Goal: Task Accomplishment & Management: Use online tool/utility

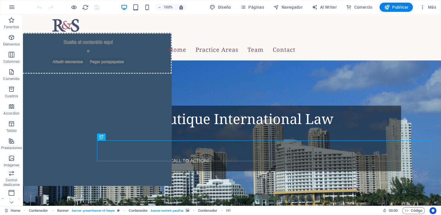
click at [398, 57] on div "CALL TO ACTION " at bounding box center [232, 62] width 404 height 11
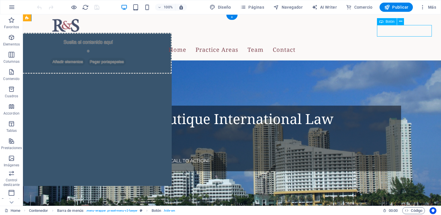
click at [391, 57] on div "CALL TO ACTION " at bounding box center [232, 62] width 404 height 11
click at [389, 57] on div "CALL TO ACTION " at bounding box center [232, 62] width 404 height 11
click at [390, 57] on div "CALL TO ACTION " at bounding box center [232, 62] width 404 height 11
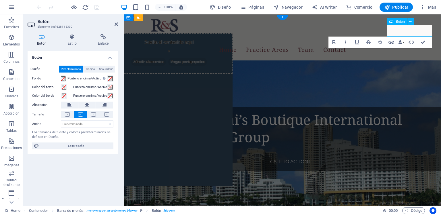
click at [431, 46] on div "Bold Italic Underline Strikethrough Icons Link Data Bindings Empresa Nombre Ape…" at bounding box center [380, 41] width 103 height 11
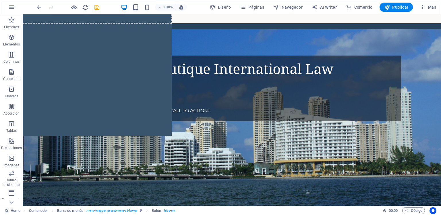
scroll to position [47, 0]
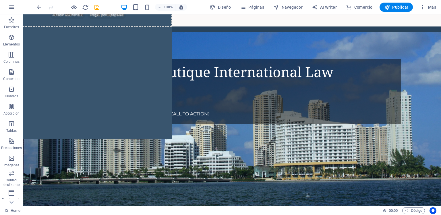
click at [194, 119] on div "CALL TO ACTION " at bounding box center [280, 113] width 231 height 11
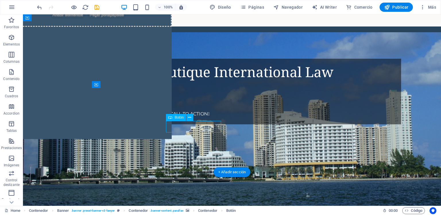
click at [193, 119] on div "CALL TO ACTION " at bounding box center [280, 113] width 231 height 11
click at [189, 119] on div "CALL TO ACTION " at bounding box center [280, 113] width 231 height 11
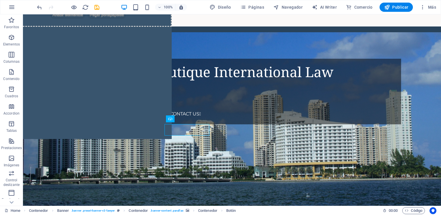
scroll to position [45, 0]
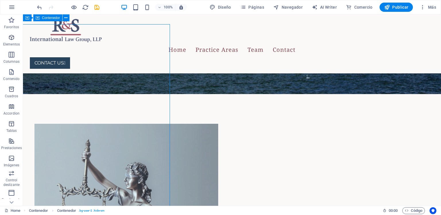
scroll to position [199, 0]
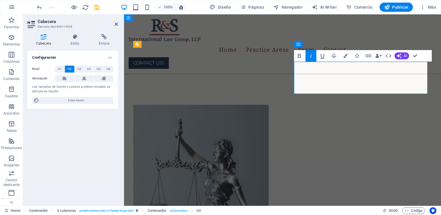
scroll to position [0, 4]
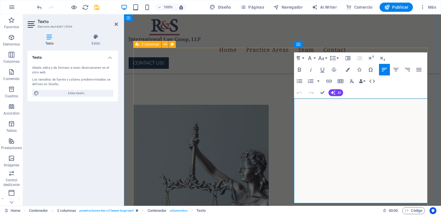
scroll to position [5959, 0]
click at [83, 154] on div "Texto Añade, edita y da formato a texto directamente en el sitio web. Los tamañ…" at bounding box center [73, 126] width 90 height 150
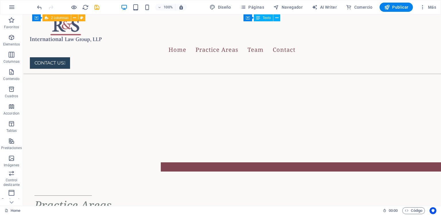
scroll to position [689, 0]
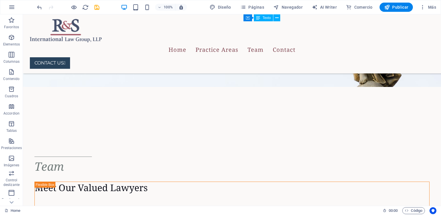
scroll to position [1429, 0]
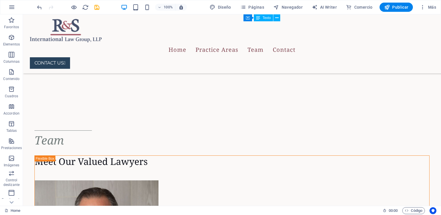
click at [97, 6] on icon "save" at bounding box center [97, 7] width 7 height 7
checkbox input "false"
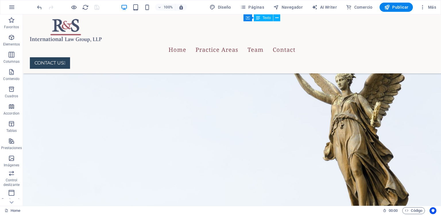
scroll to position [1265, 0]
click at [293, 3] on button "Navegador" at bounding box center [288, 7] width 34 height 9
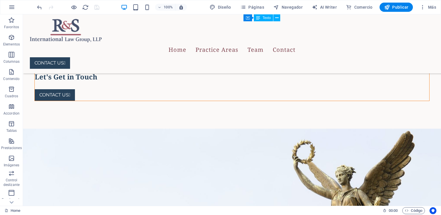
scroll to position [1444, 0]
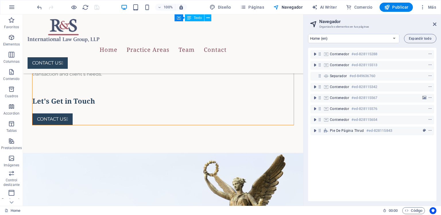
click at [258, 6] on span "Páginas" at bounding box center [252, 7] width 24 height 6
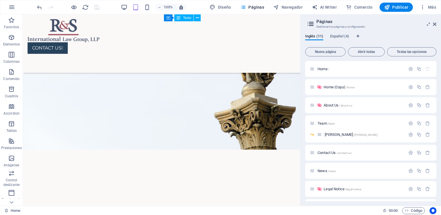
click at [339, 122] on p "Team /team" at bounding box center [361, 123] width 86 height 4
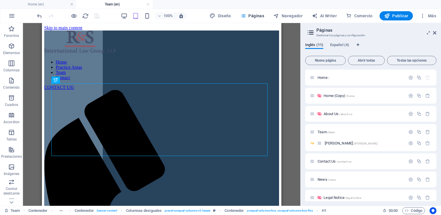
scroll to position [0, 0]
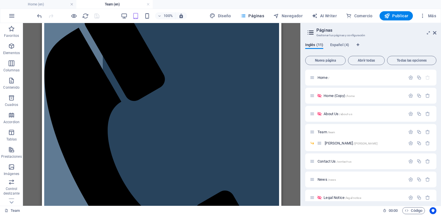
scroll to position [87, 0]
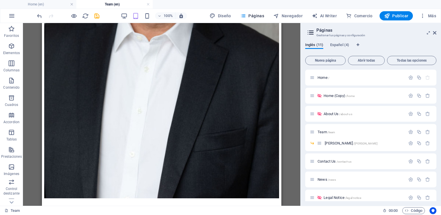
scroll to position [1197, 0]
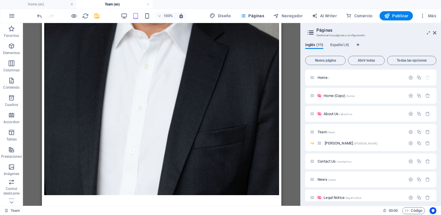
click at [338, 143] on span "[PERSON_NAME] /[PERSON_NAME]" at bounding box center [351, 143] width 53 height 4
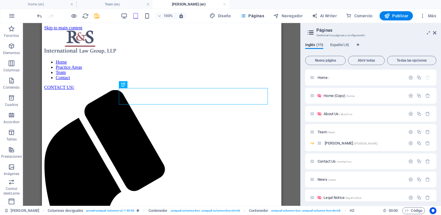
scroll to position [0, 0]
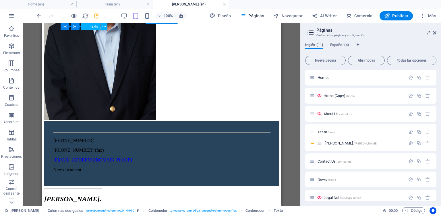
scroll to position [454, 0]
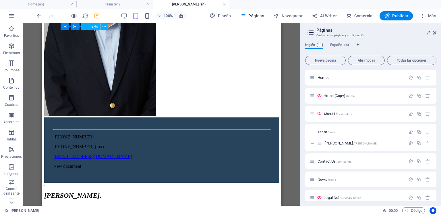
click at [325, 180] on span "News /news" at bounding box center [327, 179] width 18 height 4
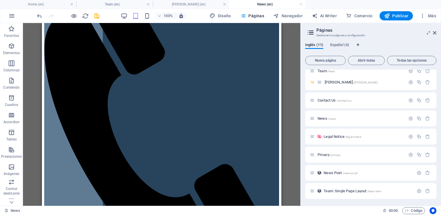
scroll to position [0, 0]
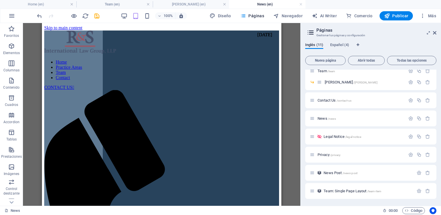
click at [97, 15] on icon "save" at bounding box center [97, 16] width 7 height 7
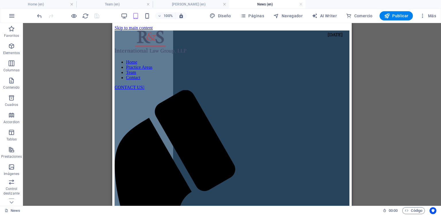
click at [300, 4] on link at bounding box center [300, 4] width 3 height 5
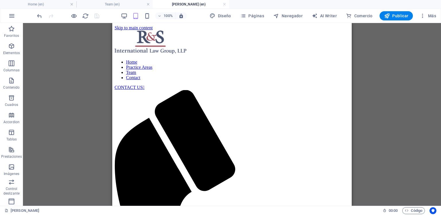
scroll to position [431, 0]
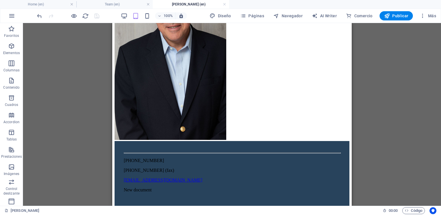
click at [224, 5] on link at bounding box center [224, 4] width 3 height 5
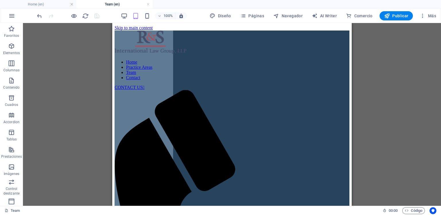
scroll to position [1174, 0]
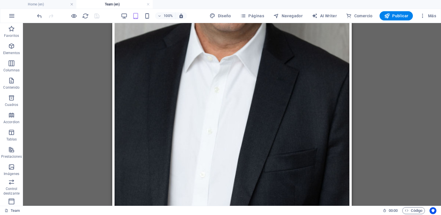
click at [149, 4] on link at bounding box center [147, 4] width 3 height 5
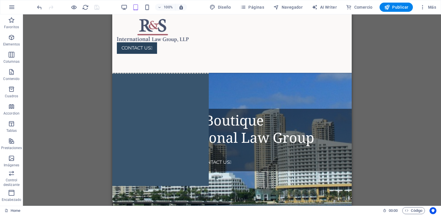
scroll to position [1347, 0]
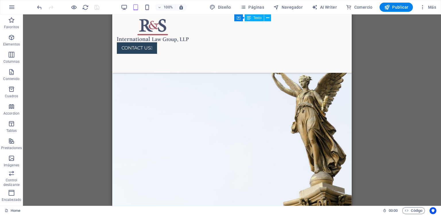
click at [125, 7] on icon "button" at bounding box center [124, 7] width 7 height 7
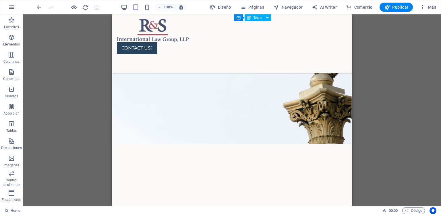
scroll to position [1221, 0]
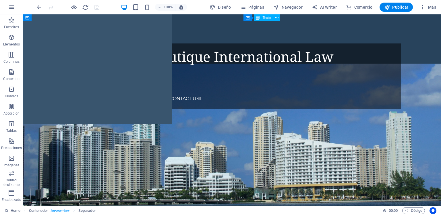
scroll to position [0, 0]
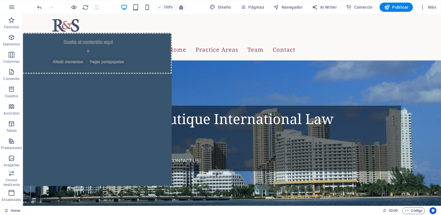
click at [190, 42] on nav "Home Practice Areas Team Contact" at bounding box center [232, 49] width 404 height 15
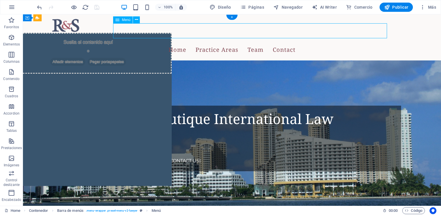
click at [194, 42] on nav "Home Practice Areas Team Contact" at bounding box center [232, 49] width 404 height 15
click at [167, 42] on nav "Home Practice Areas Team Contact" at bounding box center [232, 49] width 404 height 15
select select
select select "3"
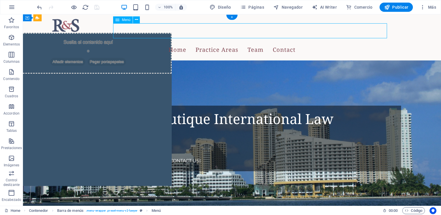
select select
select select "5"
select select
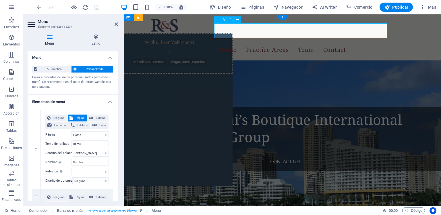
click at [53, 174] on label "Relación Define la relación de este enlace con el destino del enlace . Por ejem…" at bounding box center [58, 171] width 26 height 7
click at [71, 174] on select "alternativo autor marcador externo ayuda licencia siguiente nofollow noreferrer…" at bounding box center [90, 171] width 38 height 7
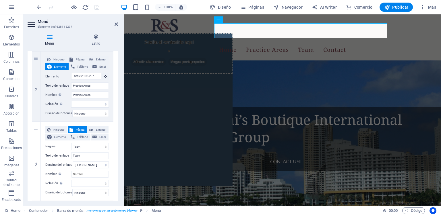
scroll to position [137, 0]
click at [75, 5] on icon "button" at bounding box center [74, 7] width 7 height 7
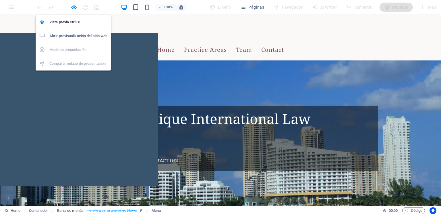
click at [175, 42] on link "Home" at bounding box center [166, 49] width 18 height 15
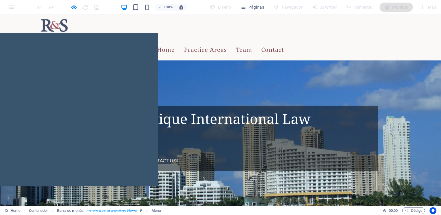
click at [227, 42] on link "Practice Areas" at bounding box center [205, 49] width 43 height 15
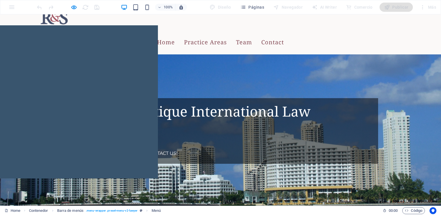
scroll to position [9, 0]
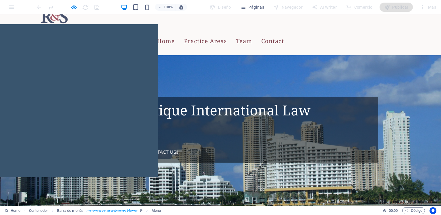
click at [252, 34] on link "Team" at bounding box center [244, 41] width 16 height 15
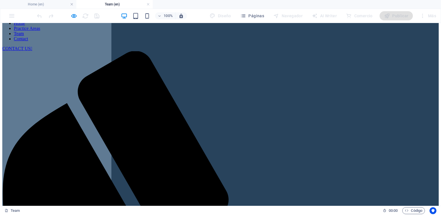
scroll to position [0, 0]
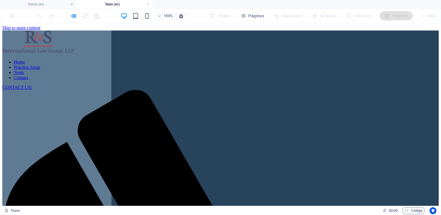
click at [224, 59] on nav "Home Practice Areas Team Contact" at bounding box center [220, 69] width 437 height 21
click at [290, 59] on nav "Home Practice Areas Team Contact" at bounding box center [220, 69] width 437 height 21
click at [293, 59] on nav "Home Practice Areas Team Contact" at bounding box center [220, 69] width 437 height 21
click at [291, 59] on nav "Home Practice Areas Team Contact" at bounding box center [220, 69] width 437 height 21
click at [286, 59] on nav "Home Practice Areas Team Contact" at bounding box center [220, 69] width 437 height 21
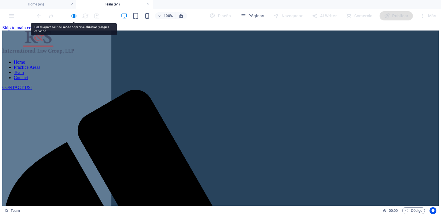
click at [285, 59] on nav "Home Practice Areas Team Contact" at bounding box center [220, 69] width 437 height 21
click at [74, 15] on icon "button" at bounding box center [74, 16] width 7 height 7
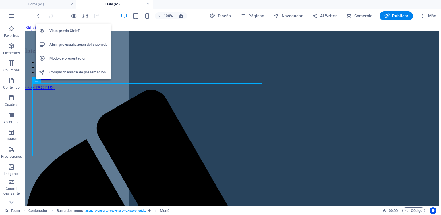
click at [149, 2] on link at bounding box center [147, 4] width 3 height 5
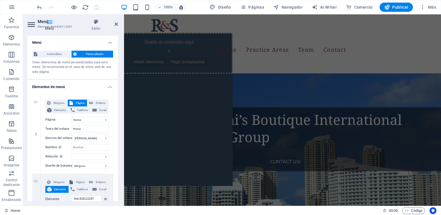
scroll to position [9, 0]
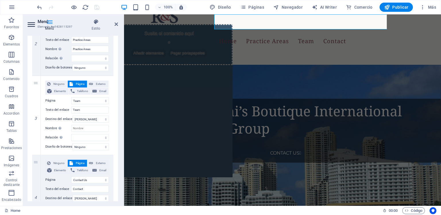
click at [53, 186] on label "Texto del enlace" at bounding box center [58, 188] width 26 height 7
click at [71, 186] on input "Contact" at bounding box center [90, 188] width 38 height 7
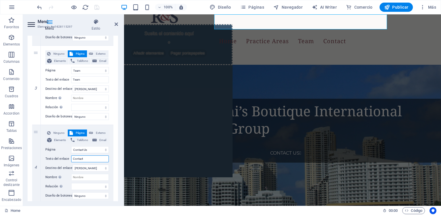
scroll to position [204, 0]
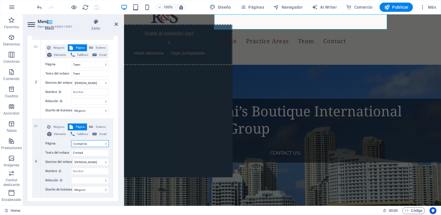
click at [77, 143] on select "Home Home (Copy) About Us Team -- [PERSON_NAME] Contact Us News Legal Notice Pr…" at bounding box center [90, 143] width 38 height 7
click at [71, 140] on select "Home Home (Copy) About Us Team -- [PERSON_NAME] Contact Us News Legal Notice Pr…" at bounding box center [90, 143] width 38 height 7
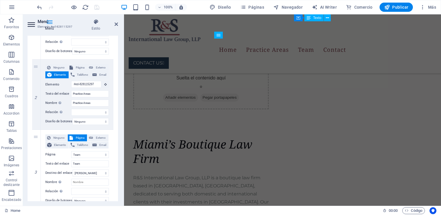
scroll to position [542, 0]
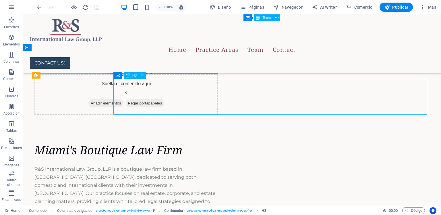
scroll to position [453, 0]
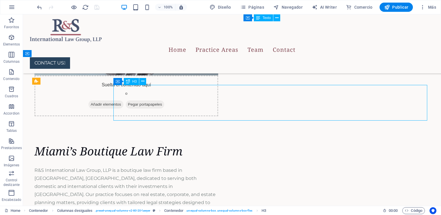
click at [116, 81] on icon at bounding box center [117, 81] width 4 height 7
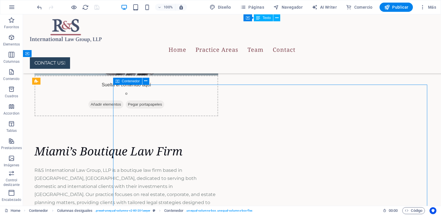
click at [132, 81] on span "Contenedor" at bounding box center [131, 80] width 18 height 3
click at [129, 82] on span "Contenedor" at bounding box center [131, 80] width 18 height 3
click at [128, 81] on span "Contenedor" at bounding box center [131, 80] width 18 height 3
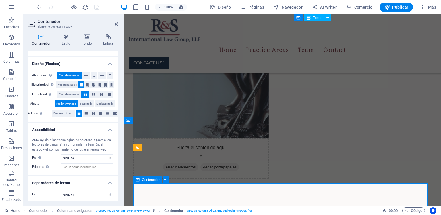
scroll to position [88, 0]
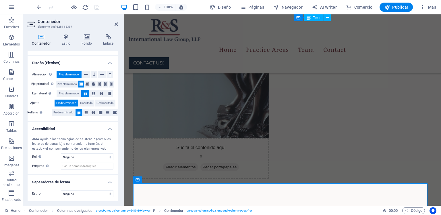
click at [58, 26] on h3 "Elemento #ed-828115357" at bounding box center [72, 26] width 69 height 5
click at [61, 26] on h3 "Elemento #ed-828115357" at bounding box center [72, 26] width 69 height 5
click at [63, 27] on h3 "Elemento #ed-828115357" at bounding box center [72, 26] width 69 height 5
click at [63, 26] on h3 "Elemento #ed-828115357" at bounding box center [72, 26] width 69 height 5
click at [61, 28] on h3 "Elemento #ed-828115357" at bounding box center [72, 26] width 69 height 5
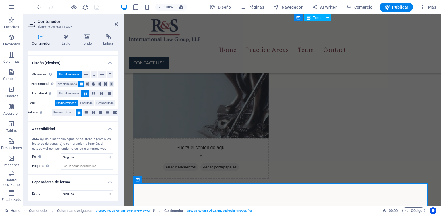
click at [68, 39] on icon at bounding box center [66, 37] width 18 height 6
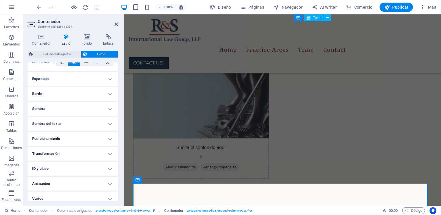
scroll to position [113, 0]
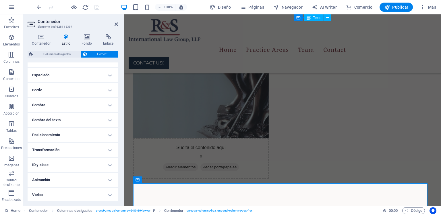
click at [39, 165] on h4 "ID y clase" at bounding box center [73, 165] width 90 height 14
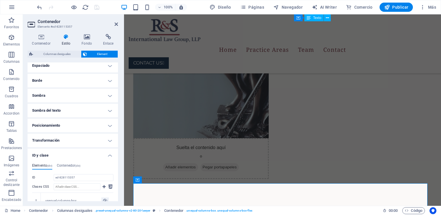
scroll to position [122, 0]
click at [66, 180] on input "ed-828115357" at bounding box center [84, 176] width 60 height 7
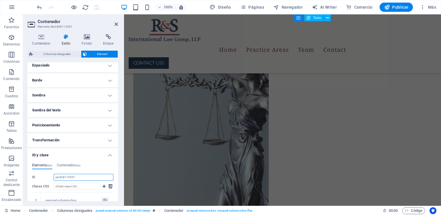
scroll to position [301, 0]
click at [280, 42] on nav "Home Practice Areas Team Contact" at bounding box center [283, 49] width 308 height 15
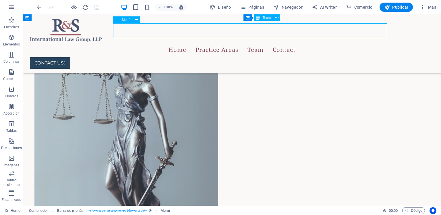
click at [241, 42] on nav "Home Practice Areas Team Contact" at bounding box center [232, 49] width 404 height 15
click at [240, 42] on nav "Home Practice Areas Team Contact" at bounding box center [232, 49] width 404 height 15
select select
select select "3"
select select
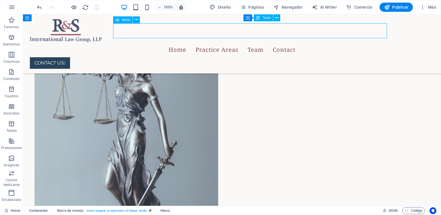
select select "5"
select select
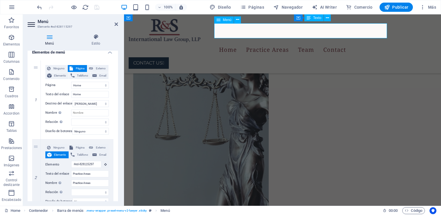
scroll to position [51, 0]
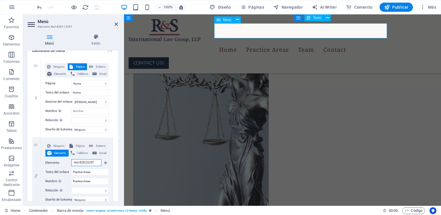
click at [89, 163] on input "#ed-828115297" at bounding box center [86, 162] width 30 height 7
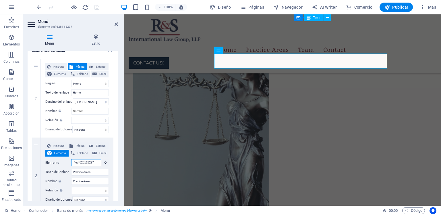
scroll to position [142, 0]
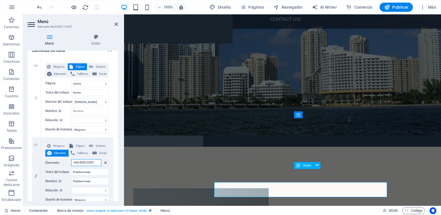
click at [84, 163] on input "#ed-828115297" at bounding box center [86, 162] width 30 height 7
click at [84, 162] on input "#ed-828115297" at bounding box center [86, 162] width 30 height 7
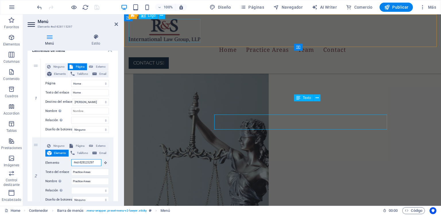
scroll to position [268, 0]
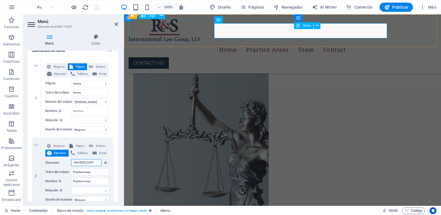
paste input "35"
type input "#ed-828115357"
select select
type input "#ed-828115357"
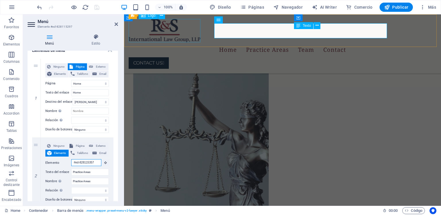
select select
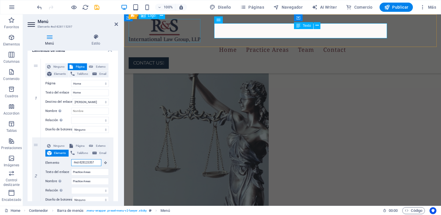
type input "#ed-828115357"
click at [99, 9] on icon "save" at bounding box center [97, 7] width 7 height 7
checkbox input "false"
select select
select select "3"
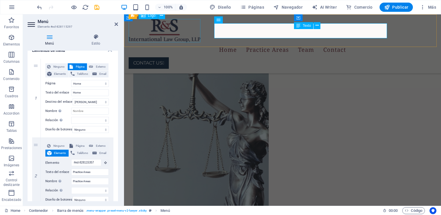
select select
select select "5"
select select
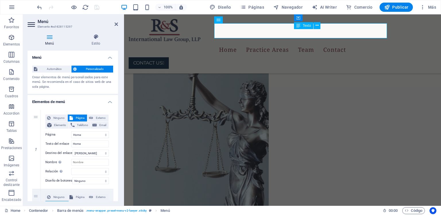
click at [72, 9] on icon "button" at bounding box center [74, 7] width 7 height 7
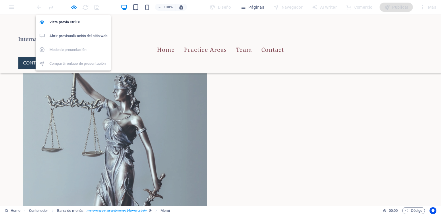
click at [284, 42] on link "Contact" at bounding box center [272, 49] width 23 height 15
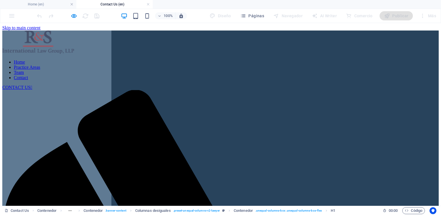
scroll to position [0, 0]
click at [263, 59] on nav "Home Practice Areas Team Contact" at bounding box center [220, 69] width 437 height 21
click at [261, 59] on nav "Home Practice Areas Team Contact" at bounding box center [220, 69] width 437 height 21
click at [259, 59] on nav "Home Practice Areas Team Contact" at bounding box center [220, 69] width 437 height 21
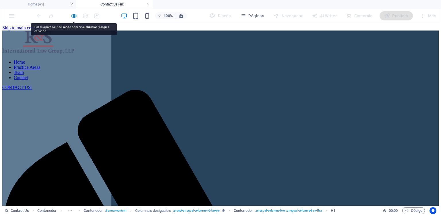
click at [258, 59] on nav "Home Practice Areas Team Contact" at bounding box center [220, 69] width 437 height 21
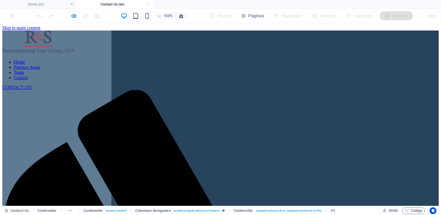
click at [71, 16] on icon "button" at bounding box center [74, 16] width 7 height 7
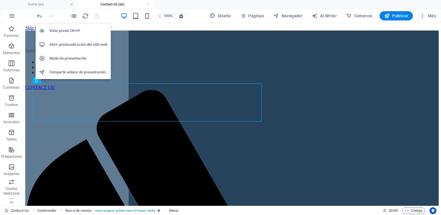
click at [274, 59] on nav "Home Practice Areas Team Contact" at bounding box center [232, 69] width 414 height 21
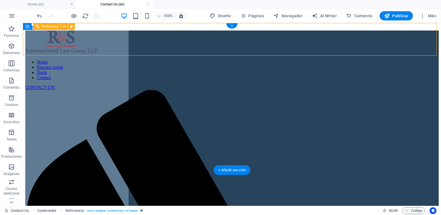
click at [258, 59] on nav "Home Practice Areas Team Contact" at bounding box center [232, 69] width 414 height 21
click at [255, 59] on nav "Home Practice Areas Team Contact" at bounding box center [232, 69] width 414 height 21
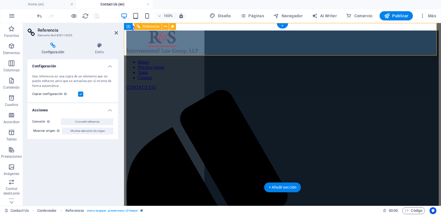
click at [272, 59] on nav "Home Practice Areas Team Contact" at bounding box center [282, 69] width 312 height 21
click at [278, 59] on nav "Home Practice Areas Team Contact" at bounding box center [282, 69] width 312 height 21
click at [279, 59] on nav "Home Practice Areas Team Contact" at bounding box center [282, 69] width 312 height 21
click at [86, 133] on span "Mostrar elemento de origen" at bounding box center [88, 130] width 34 height 7
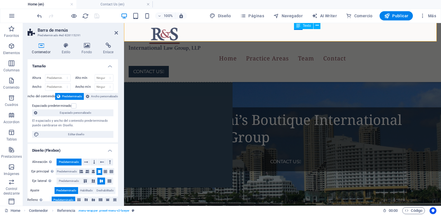
scroll to position [254, 0]
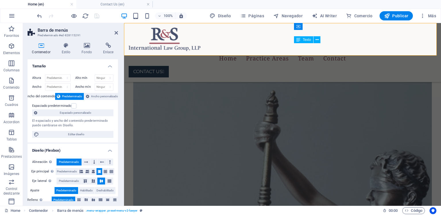
click at [243, 51] on nav "Home Practice Areas Team Contact" at bounding box center [283, 58] width 308 height 15
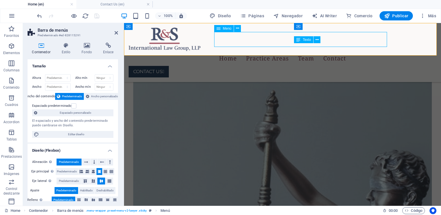
click at [246, 51] on nav "Home Practice Areas Team Contact" at bounding box center [283, 58] width 308 height 15
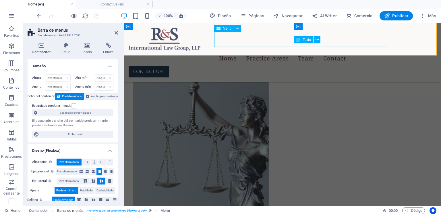
select select
select select "3"
select select
select select "5"
select select
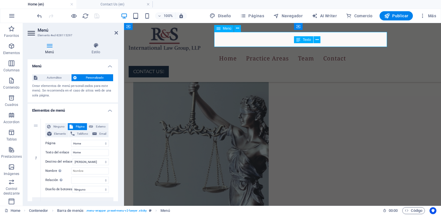
click at [111, 5] on h4 "Contact Us (en)" at bounding box center [114, 4] width 76 height 6
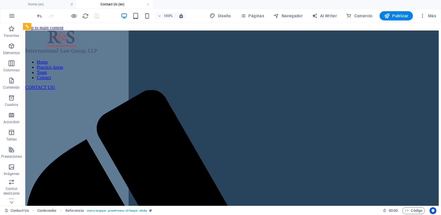
scroll to position [0, 0]
click at [275, 59] on nav "Home Practice Areas Team Contact" at bounding box center [232, 69] width 414 height 21
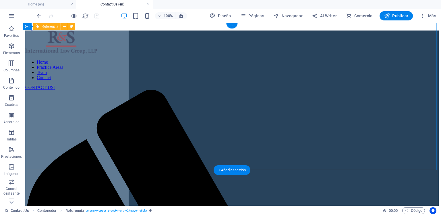
click at [400, 85] on div "CONTACT US " at bounding box center [232, 87] width 414 height 5
click at [229, 59] on nav "Home Practice Areas Team Contact" at bounding box center [232, 69] width 414 height 21
click at [43, 3] on h4 "Home (en)" at bounding box center [38, 4] width 76 height 6
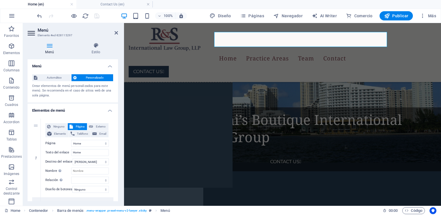
scroll to position [240, 0]
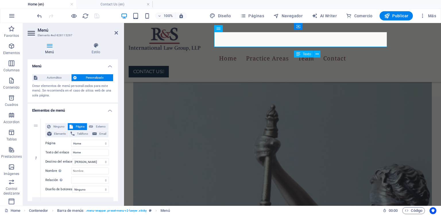
click at [102, 4] on h4 "Contact Us (en)" at bounding box center [114, 4] width 76 height 6
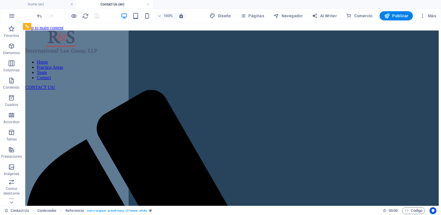
scroll to position [0, 0]
click at [210, 59] on nav "Home Practice Areas Team Contact" at bounding box center [232, 69] width 414 height 21
click at [203, 59] on nav "Home Practice Areas Team Contact" at bounding box center [232, 69] width 414 height 21
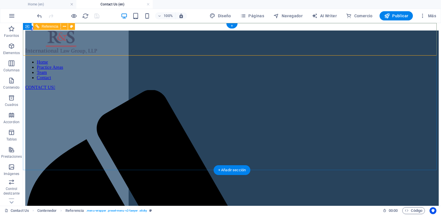
click at [48, 26] on span "Referencia" at bounding box center [50, 26] width 17 height 3
click at [51, 25] on span "Referencia" at bounding box center [50, 26] width 17 height 3
click at [52, 27] on span "Referencia" at bounding box center [50, 26] width 17 height 3
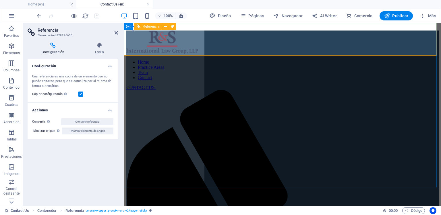
click at [80, 120] on span "Convertir referencia" at bounding box center [87, 121] width 24 height 7
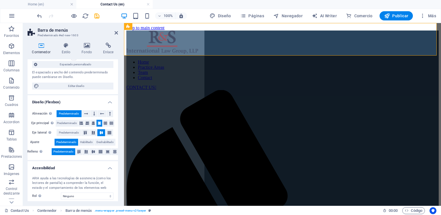
scroll to position [43, 0]
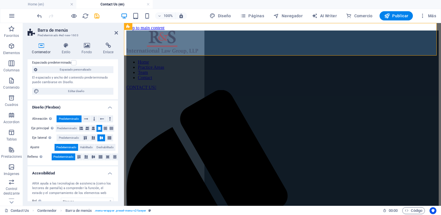
click at [64, 46] on icon at bounding box center [66, 46] width 18 height 6
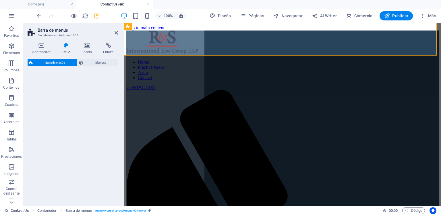
click at [88, 48] on icon at bounding box center [86, 46] width 19 height 6
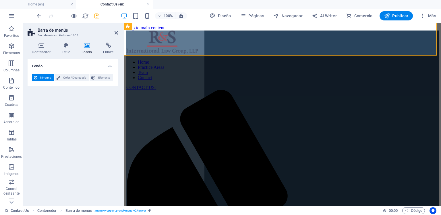
click at [42, 47] on icon at bounding box center [41, 46] width 27 height 6
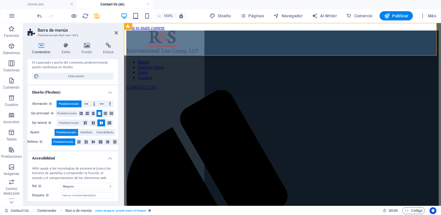
scroll to position [0, 0]
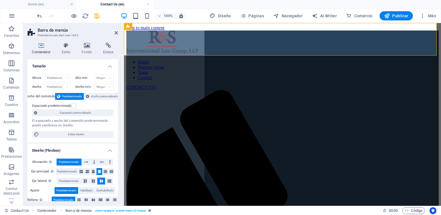
click at [256, 59] on nav "Home Practice Areas Team Contact" at bounding box center [282, 69] width 312 height 21
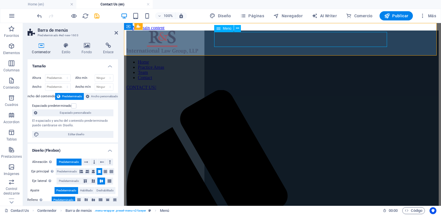
click at [255, 59] on nav "Home Practice Areas Team Contact" at bounding box center [282, 69] width 312 height 21
click at [254, 59] on nav "Home Practice Areas Team Contact" at bounding box center [282, 69] width 312 height 21
select select
select select "3"
select select
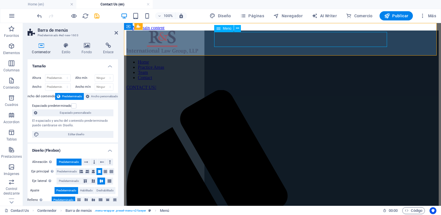
select select "5"
select select
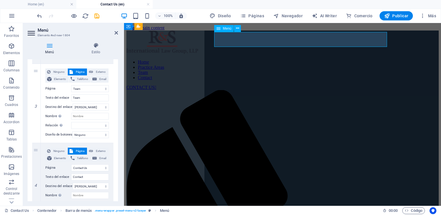
scroll to position [203, 0]
click at [99, 14] on icon "save" at bounding box center [97, 16] width 7 height 7
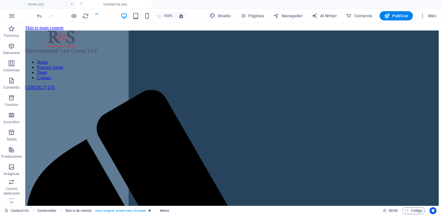
checkbox input "false"
click at [74, 16] on icon "button" at bounding box center [74, 16] width 7 height 7
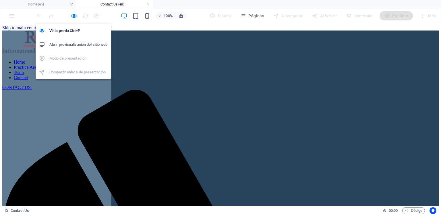
click at [24, 70] on link "Team" at bounding box center [19, 72] width 10 height 5
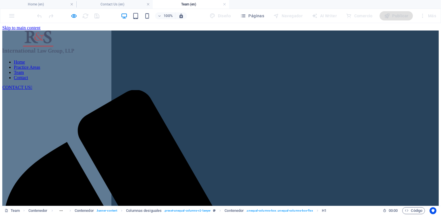
scroll to position [0, 0]
click at [293, 59] on nav "Home Practice Areas Team Contact" at bounding box center [220, 69] width 437 height 21
click at [186, 59] on nav "Home Practice Areas Team Contact" at bounding box center [220, 69] width 437 height 21
click at [75, 14] on icon "button" at bounding box center [74, 16] width 7 height 7
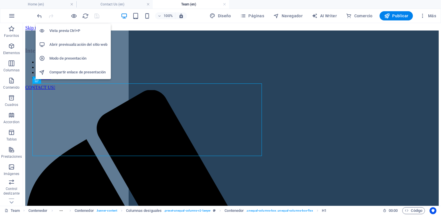
click at [163, 59] on nav "Home Practice Areas Team Contact" at bounding box center [232, 69] width 414 height 21
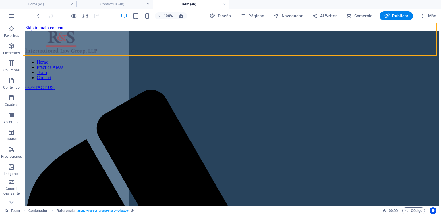
click at [140, 59] on nav "Home Practice Areas Team Contact" at bounding box center [232, 69] width 414 height 21
click at [161, 59] on nav "Home Practice Areas Team Contact" at bounding box center [232, 69] width 414 height 21
click at [162, 59] on nav "Home Practice Areas Team Contact" at bounding box center [232, 69] width 414 height 21
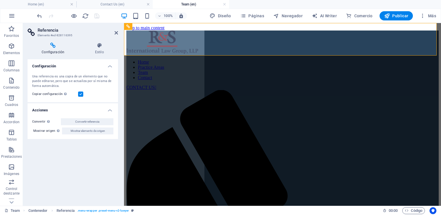
click at [231, 59] on nav "Home Practice Areas Team Contact" at bounding box center [282, 69] width 312 height 21
click at [92, 120] on span "Convertir referencia" at bounding box center [87, 121] width 24 height 7
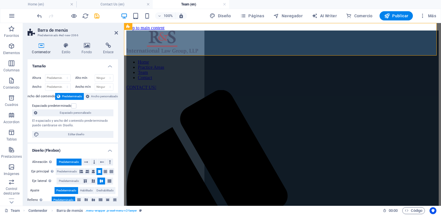
click at [65, 49] on h4 "Estilo" at bounding box center [67, 49] width 20 height 12
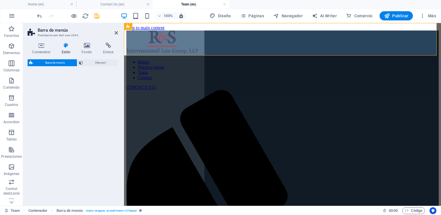
click at [248, 59] on nav "Home Practice Areas Team Contact" at bounding box center [282, 69] width 312 height 21
click at [247, 59] on nav "Home Practice Areas Team Contact" at bounding box center [282, 69] width 312 height 21
select select
select select "3"
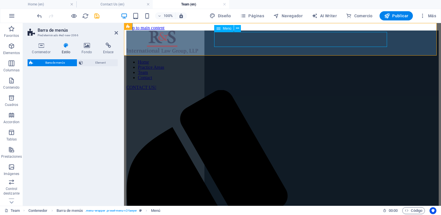
select select
select select "5"
select select
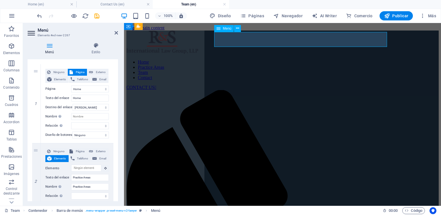
scroll to position [59, 0]
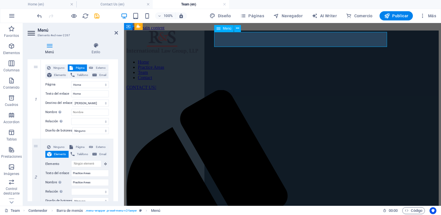
click at [75, 144] on span "Página" at bounding box center [80, 146] width 11 height 7
select select
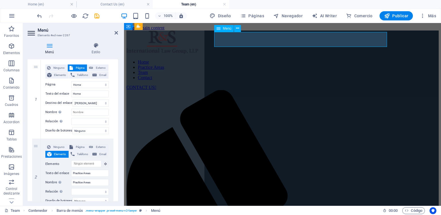
select select
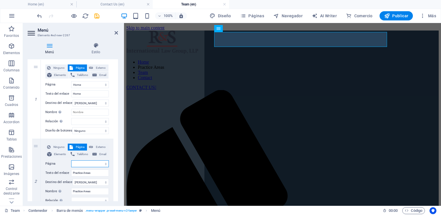
click at [77, 162] on select "Home Home (Copy) About Us Team -- [PERSON_NAME] Contact Us News Legal Notice Pr…" at bounding box center [90, 163] width 38 height 7
click at [50, 170] on label "Texto del enlace" at bounding box center [58, 172] width 26 height 7
click at [71, 170] on input "Practice Areas" at bounding box center [90, 172] width 38 height 7
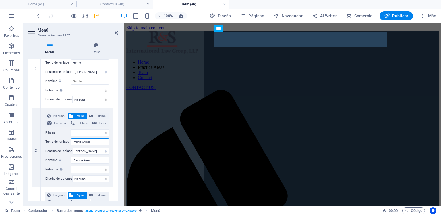
scroll to position [90, 0]
click at [80, 132] on select "Home Home (Copy) About Us Team -- [PERSON_NAME] Contact Us News Legal Notice Pr…" at bounding box center [90, 132] width 38 height 7
select select "0"
click at [71, 129] on select "Home Home (Copy) About Us Team -- [PERSON_NAME] Contact Us News Legal Notice Pr…" at bounding box center [90, 132] width 38 height 7
select select
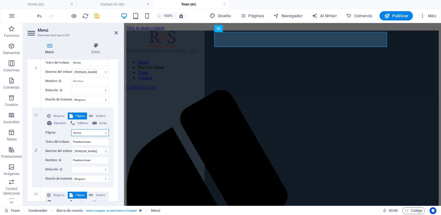
select select
click at [55, 124] on span "Elemento" at bounding box center [59, 122] width 13 height 7
select select
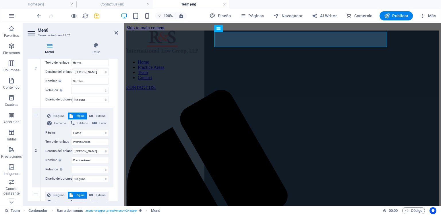
select select
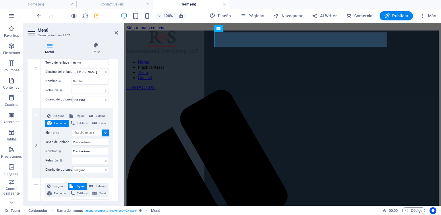
click at [76, 115] on span "Página" at bounding box center [80, 115] width 11 height 7
select select
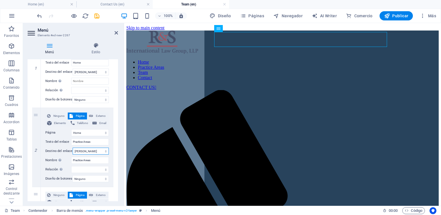
click at [79, 150] on select "Nueva pestaña Misma pestaña Superposición" at bounding box center [91, 150] width 36 height 7
click at [79, 151] on select "Nueva pestaña Misma pestaña Superposición" at bounding box center [91, 150] width 36 height 7
click at [79, 168] on select "alternativo autor marcador externo ayuda licencia siguiente nofollow noreferrer…" at bounding box center [90, 169] width 38 height 7
click at [47, 169] on label "Relación Define la relación de este enlace con el destino del enlace . Por ejem…" at bounding box center [58, 169] width 26 height 7
click at [71, 169] on select "alternativo autor marcador externo ayuda licencia siguiente nofollow noreferrer…" at bounding box center [90, 169] width 38 height 7
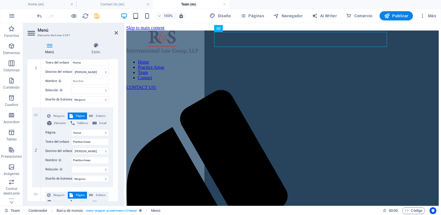
click at [93, 114] on button "Externo" at bounding box center [97, 115] width 21 height 7
select select
select select "blank"
select select
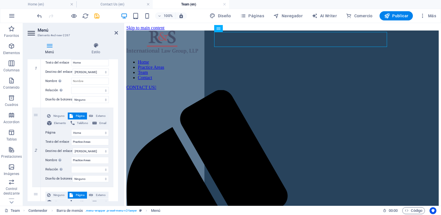
select select
click at [77, 116] on span "Página" at bounding box center [80, 115] width 11 height 7
select select
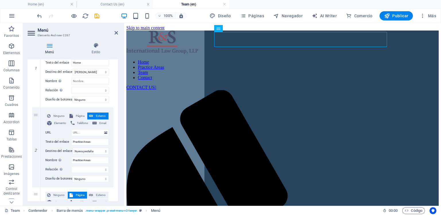
select select
click at [77, 132] on select "Home Home (Copy) About Us Team -- [PERSON_NAME] Contact Us News Legal Notice Pr…" at bounding box center [90, 132] width 38 height 7
select select "12"
click at [71, 129] on select "Home Home (Copy) About Us Team -- [PERSON_NAME] Contact Us News Legal Notice Pr…" at bounding box center [90, 132] width 38 height 7
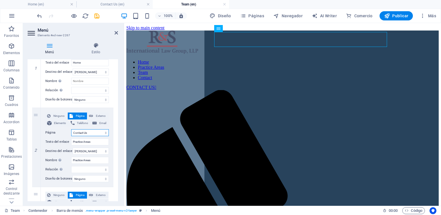
select select
click at [79, 133] on select "Home Home (Copy) About Us Team -- [PERSON_NAME] Contact Us News Legal Notice Pr…" at bounding box center [90, 132] width 38 height 7
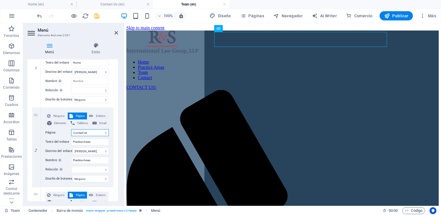
select select "0"
click at [71, 129] on select "Home Home (Copy) About Us Team -- [PERSON_NAME] Contact Us News Legal Notice Pr…" at bounding box center [90, 132] width 38 height 7
select select
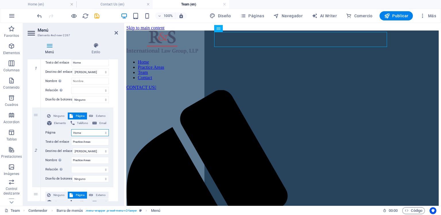
select select
click at [97, 13] on icon "save" at bounding box center [97, 16] width 7 height 7
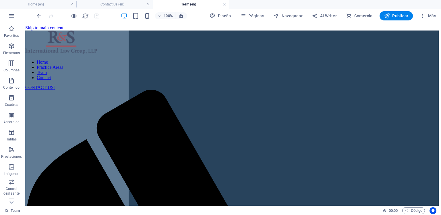
click at [59, 5] on h4 "Home (en)" at bounding box center [38, 4] width 76 height 6
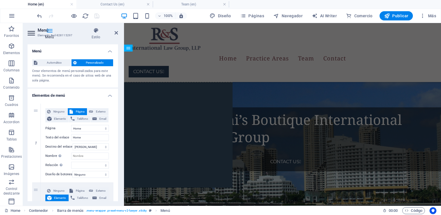
scroll to position [225, 0]
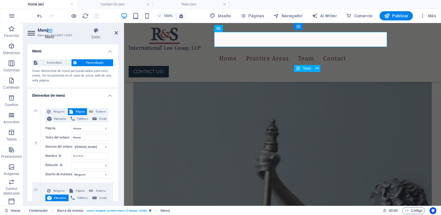
click at [76, 16] on icon "button" at bounding box center [74, 16] width 7 height 7
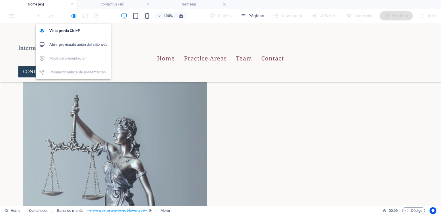
click at [223, 51] on link "Practice Areas" at bounding box center [205, 58] width 43 height 15
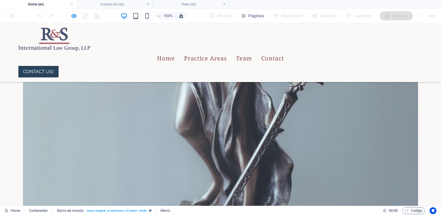
scroll to position [570, 0]
click at [175, 51] on link "Home" at bounding box center [166, 58] width 18 height 15
click at [252, 51] on link "Team" at bounding box center [244, 58] width 16 height 15
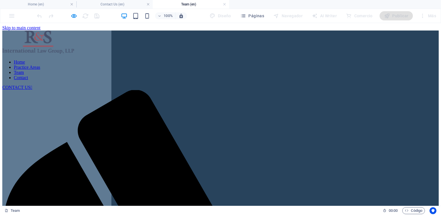
click at [28, 75] on link "Contact" at bounding box center [21, 77] width 14 height 5
click at [25, 59] on link "Home" at bounding box center [19, 61] width 11 height 5
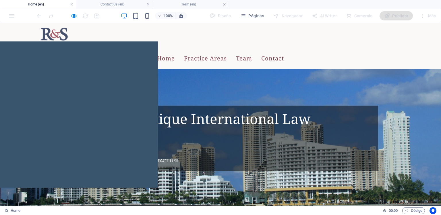
click at [221, 51] on link "Practice Areas" at bounding box center [205, 58] width 43 height 15
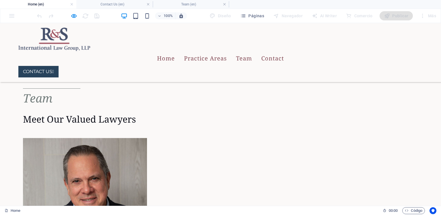
click at [223, 51] on link "Practice Areas" at bounding box center [205, 58] width 43 height 15
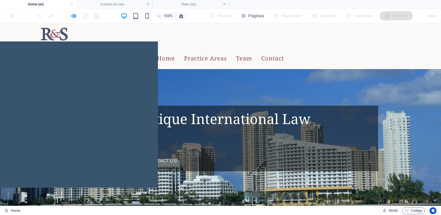
click at [284, 51] on link "Contact" at bounding box center [272, 58] width 23 height 15
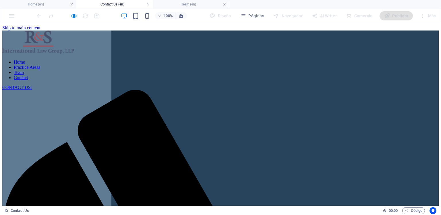
click at [24, 70] on link "Team" at bounding box center [19, 72] width 10 height 5
click at [25, 59] on link "Home" at bounding box center [19, 61] width 11 height 5
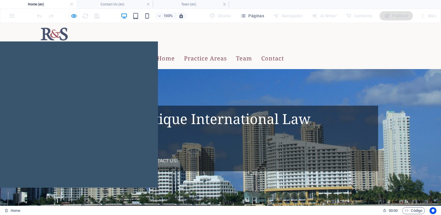
click at [252, 51] on link "Team" at bounding box center [244, 58] width 16 height 15
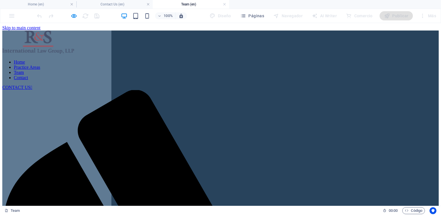
click at [40, 65] on link "Practice Areas" at bounding box center [27, 67] width 26 height 5
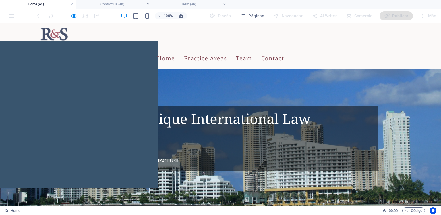
click at [284, 51] on link "Contact" at bounding box center [272, 58] width 23 height 15
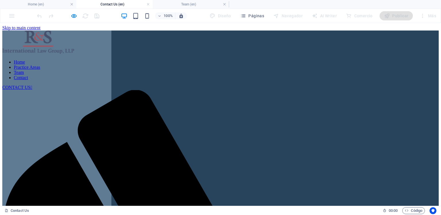
click at [25, 59] on link "Home" at bounding box center [19, 61] width 11 height 5
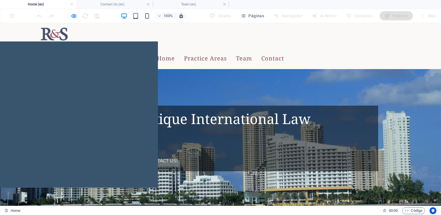
click at [284, 51] on link "Contact" at bounding box center [272, 58] width 23 height 15
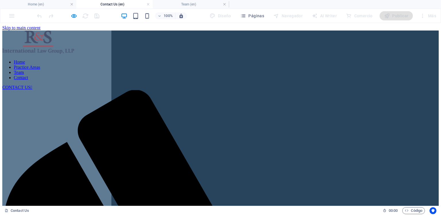
click at [40, 65] on link "Practice Areas" at bounding box center [27, 67] width 26 height 5
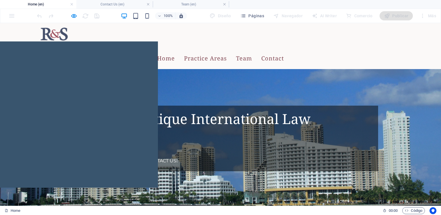
click at [175, 51] on link "Home" at bounding box center [166, 58] width 18 height 15
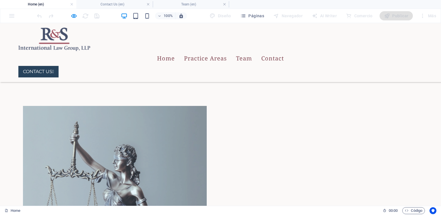
scroll to position [198, 0]
click at [134, 4] on h4 "Contact Us (en)" at bounding box center [114, 4] width 76 height 6
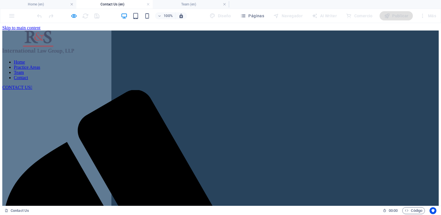
scroll to position [0, 0]
